Goal: Task Accomplishment & Management: Complete application form

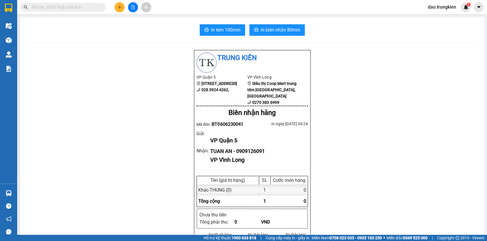
click at [119, 7] on icon "plus" at bounding box center [120, 7] width 4 height 4
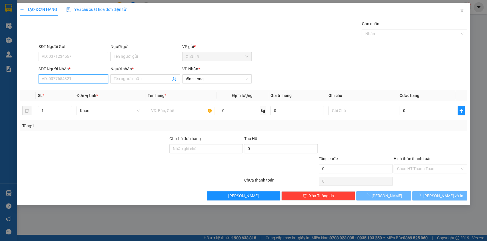
click at [55, 80] on input "SĐT Người Nhận *" at bounding box center [73, 78] width 69 height 9
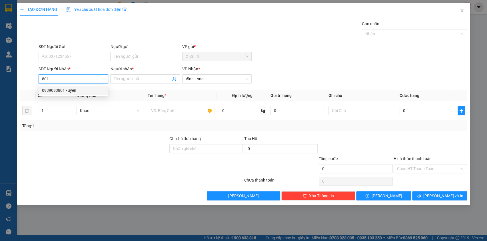
click at [54, 87] on div "0939093801 - uyen" at bounding box center [73, 90] width 63 height 6
type input "0939093801"
type input "uyen"
type input "40.000"
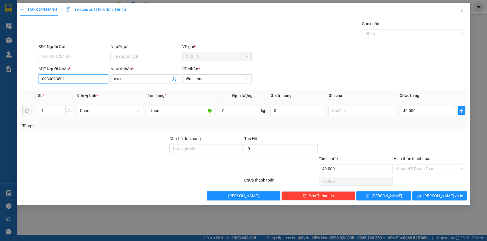
type input "0939093801"
click at [67, 108] on span "Increase Value" at bounding box center [68, 108] width 6 height 5
type input "3"
click at [67, 108] on span "Increase Value" at bounding box center [68, 108] width 6 height 5
click at [423, 112] on input "40.000" at bounding box center [427, 110] width 54 height 9
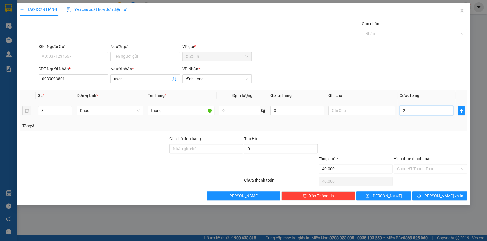
type input "2"
type input "24"
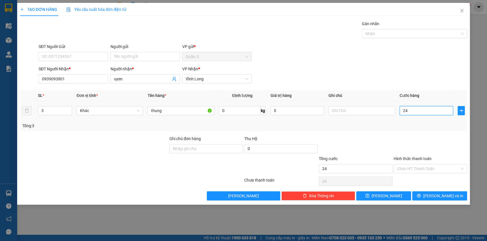
type input "240"
type input "240.000"
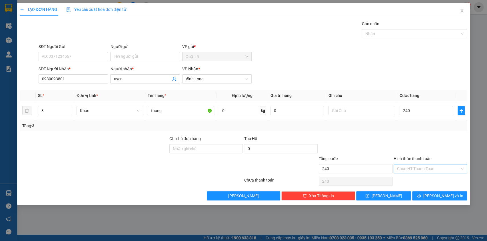
type input "240.000"
click at [413, 172] on input "Hình thức thanh toán" at bounding box center [428, 168] width 63 height 9
click at [413, 179] on div "Tại văn phòng" at bounding box center [430, 180] width 67 height 6
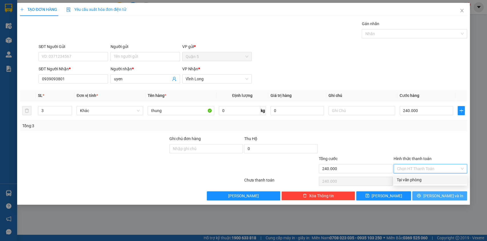
type input "0"
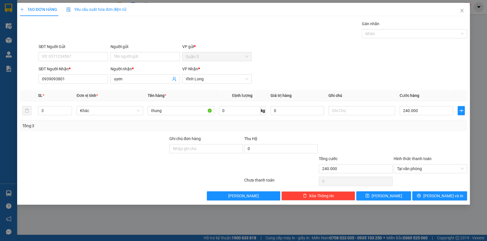
click at [446, 200] on div "TẠO ĐƠN HÀNG Yêu cầu xuất hóa đơn điện tử Transit Pickup Surcharge Ids Transit …" at bounding box center [243, 104] width 453 height 202
click at [441, 196] on span "[PERSON_NAME] và In" at bounding box center [443, 196] width 40 height 6
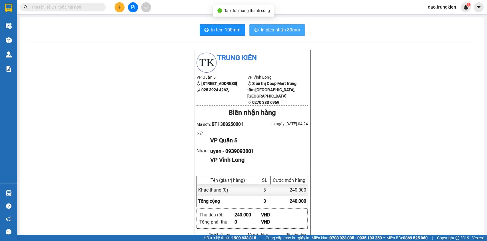
click at [270, 29] on span "In biên nhận 80mm" at bounding box center [280, 29] width 39 height 7
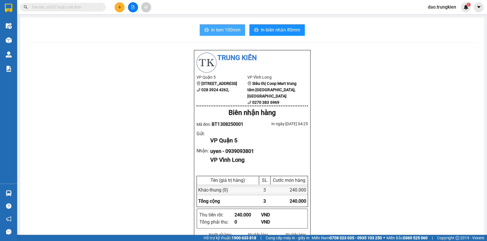
click at [227, 30] on span "In tem 100mm" at bounding box center [225, 29] width 29 height 7
click at [117, 7] on button at bounding box center [120, 7] width 10 height 10
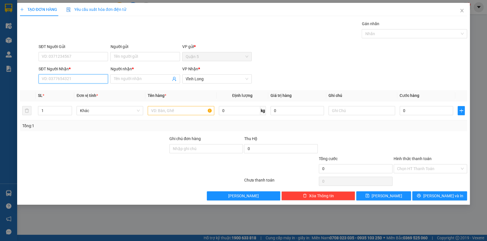
click at [53, 77] on input "SĐT Người Nhận *" at bounding box center [73, 78] width 69 height 9
